Goal: Information Seeking & Learning: Check status

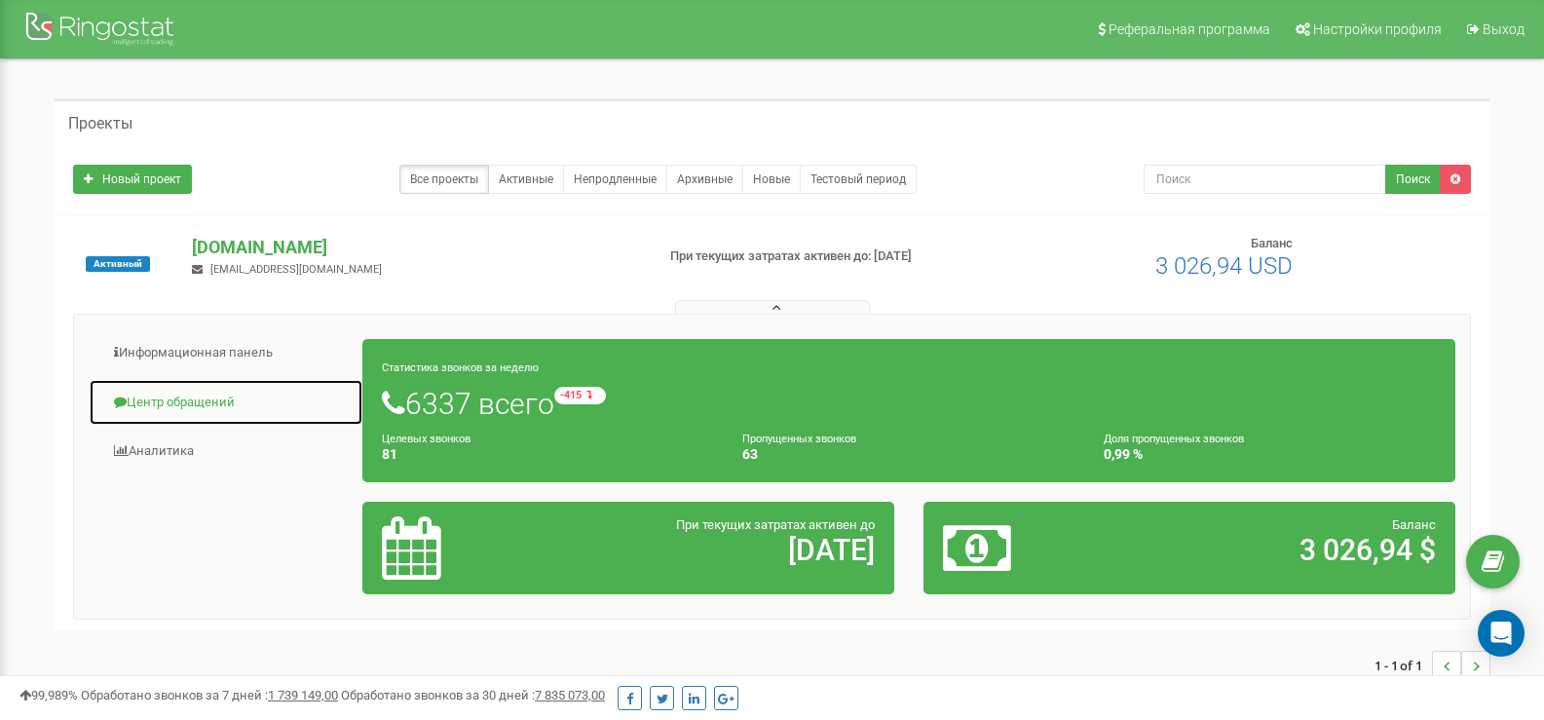
click at [238, 401] on link "Центр обращений" at bounding box center [226, 403] width 275 height 48
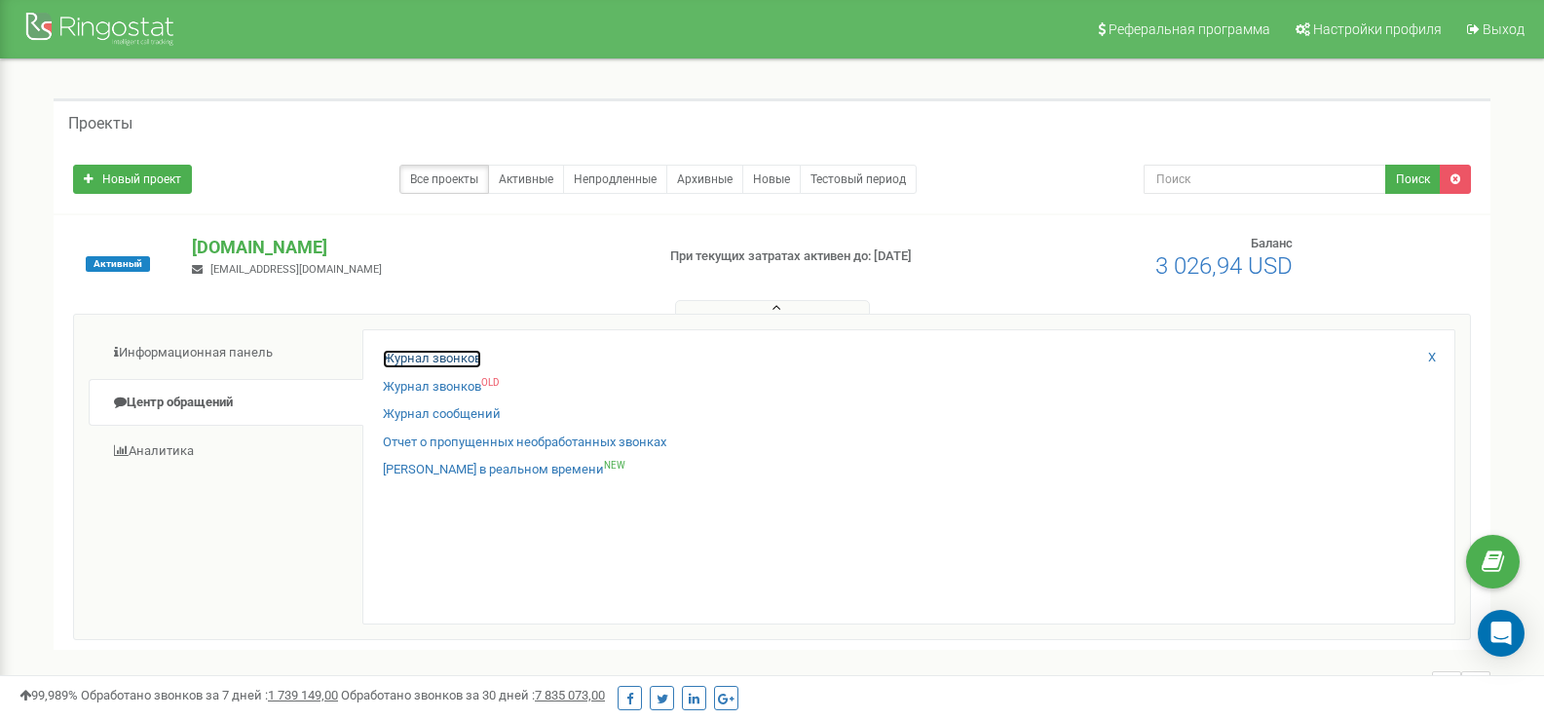
click at [449, 360] on link "Журнал звонков" at bounding box center [432, 359] width 98 height 19
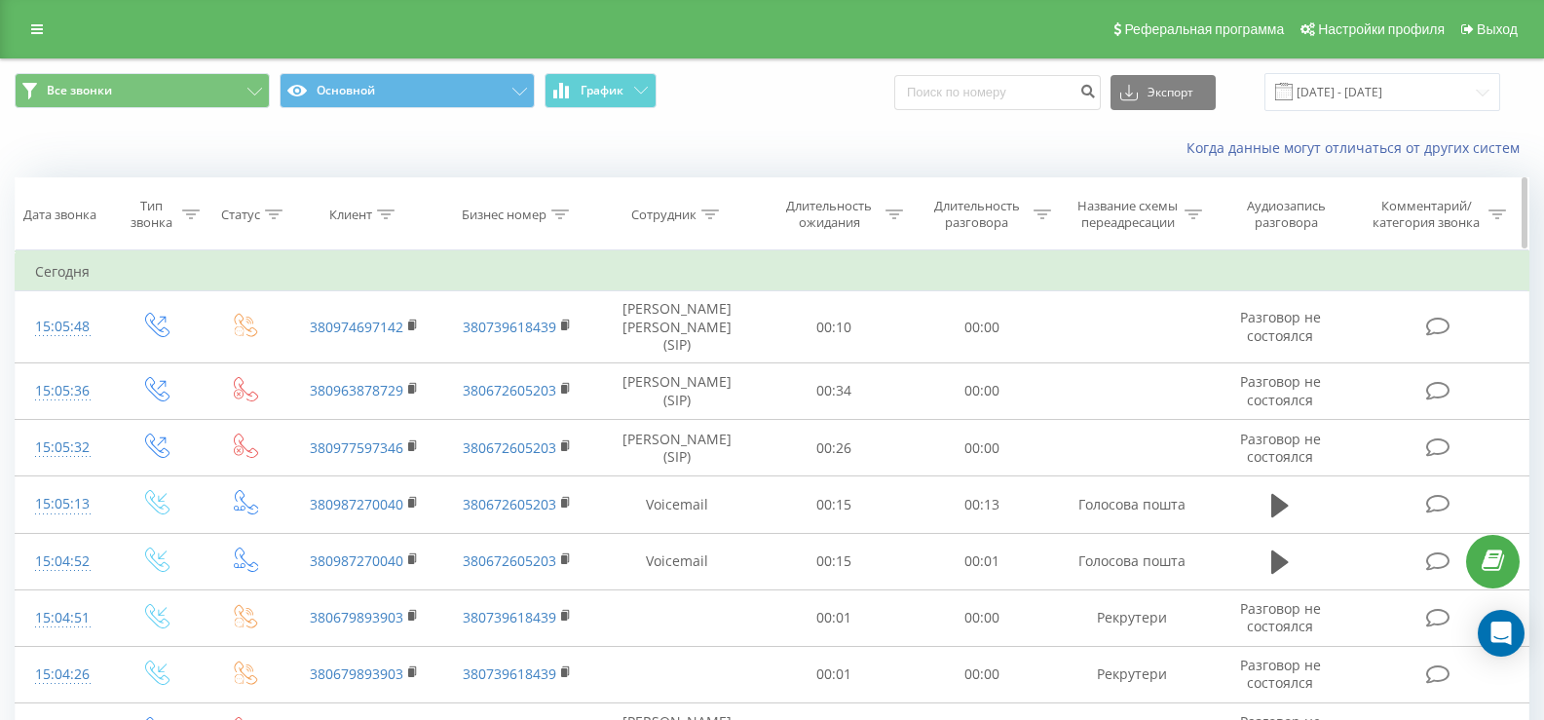
click at [385, 210] on icon at bounding box center [386, 214] width 18 height 10
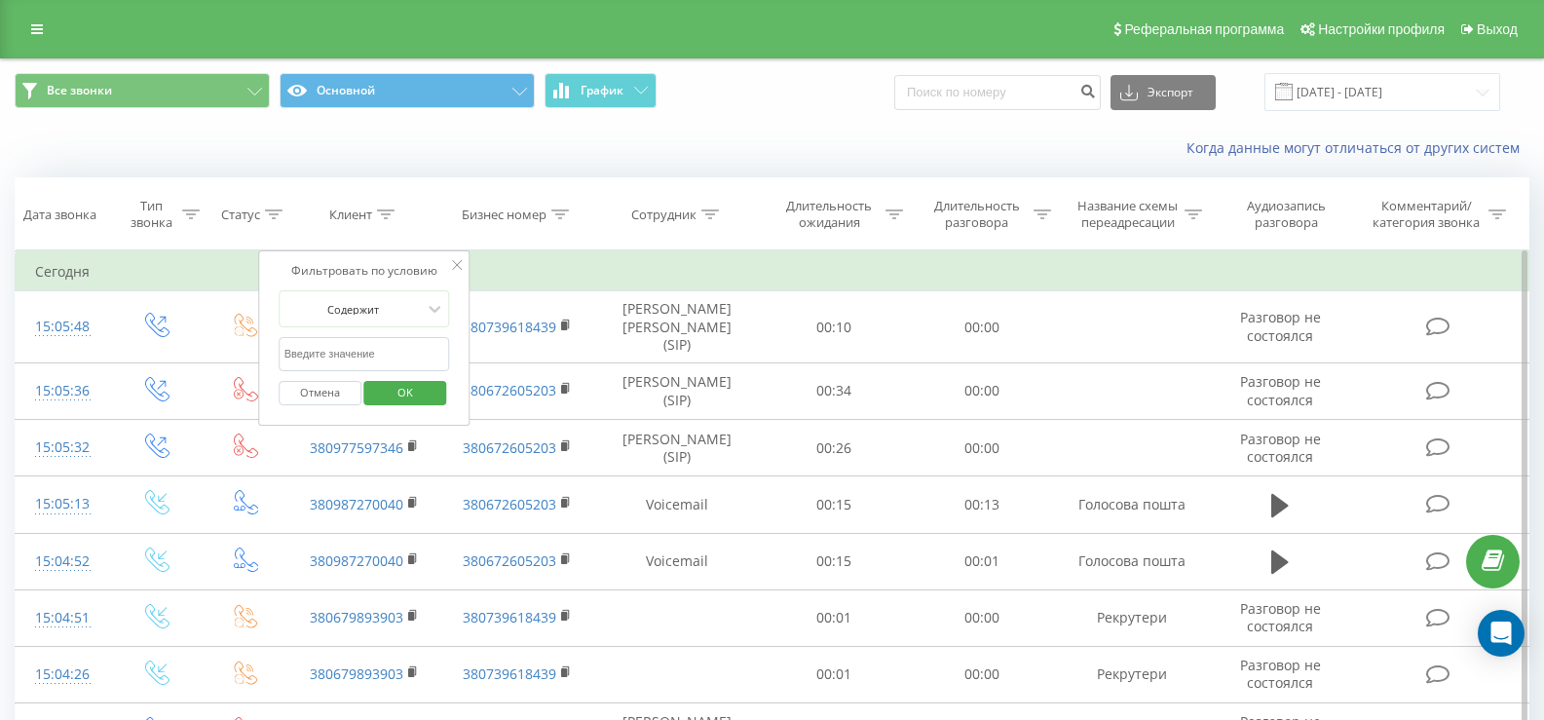
click at [366, 356] on input "text" at bounding box center [364, 354] width 171 height 34
paste input "(073) 120-30-30"
click at [350, 355] on input "(073) 120-30-30" at bounding box center [364, 354] width 171 height 34
click at [335, 354] on input "(073) 120-3030" at bounding box center [364, 354] width 171 height 34
click at [313, 350] on input "(073) 1203030" at bounding box center [364, 354] width 171 height 34
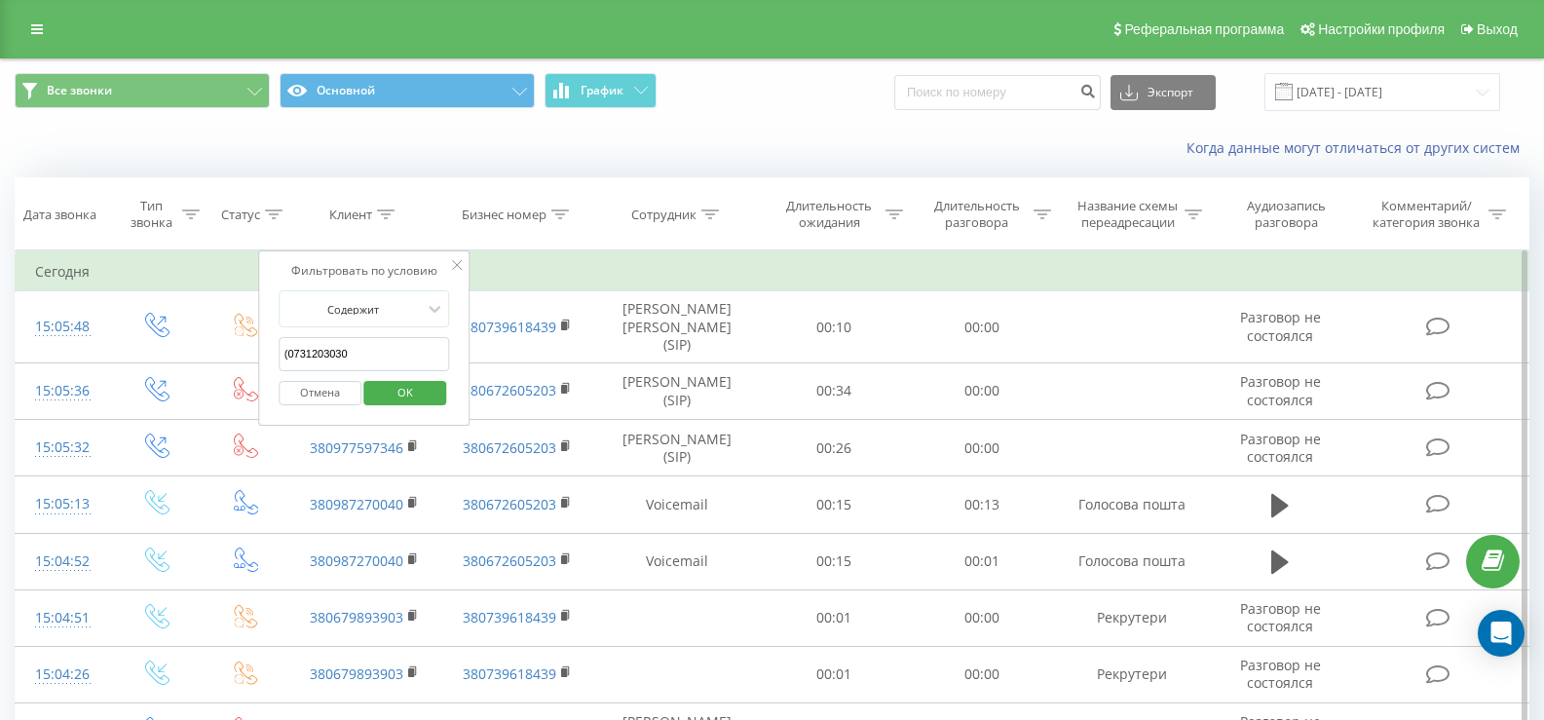
click at [288, 346] on input "(0731203030" at bounding box center [364, 354] width 171 height 34
type input "0731203030"
click at [382, 386] on span "OK" at bounding box center [405, 392] width 55 height 30
